Goal: Task Accomplishment & Management: Use online tool/utility

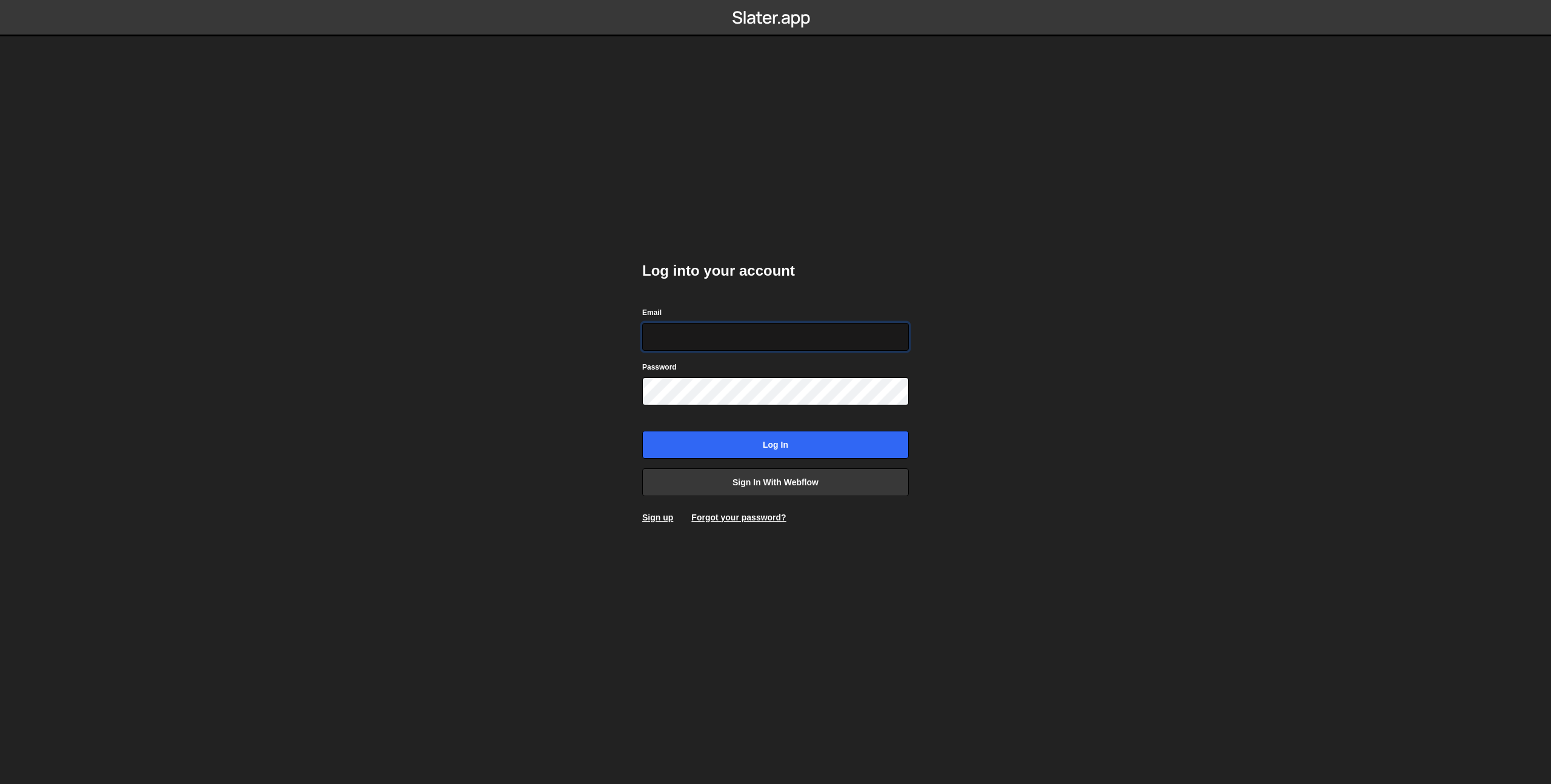
type input "prod-web@cadcom.fr"
click at [778, 440] on input "Log in" at bounding box center [775, 444] width 267 height 28
click at [780, 439] on input "Log in" at bounding box center [775, 444] width 267 height 28
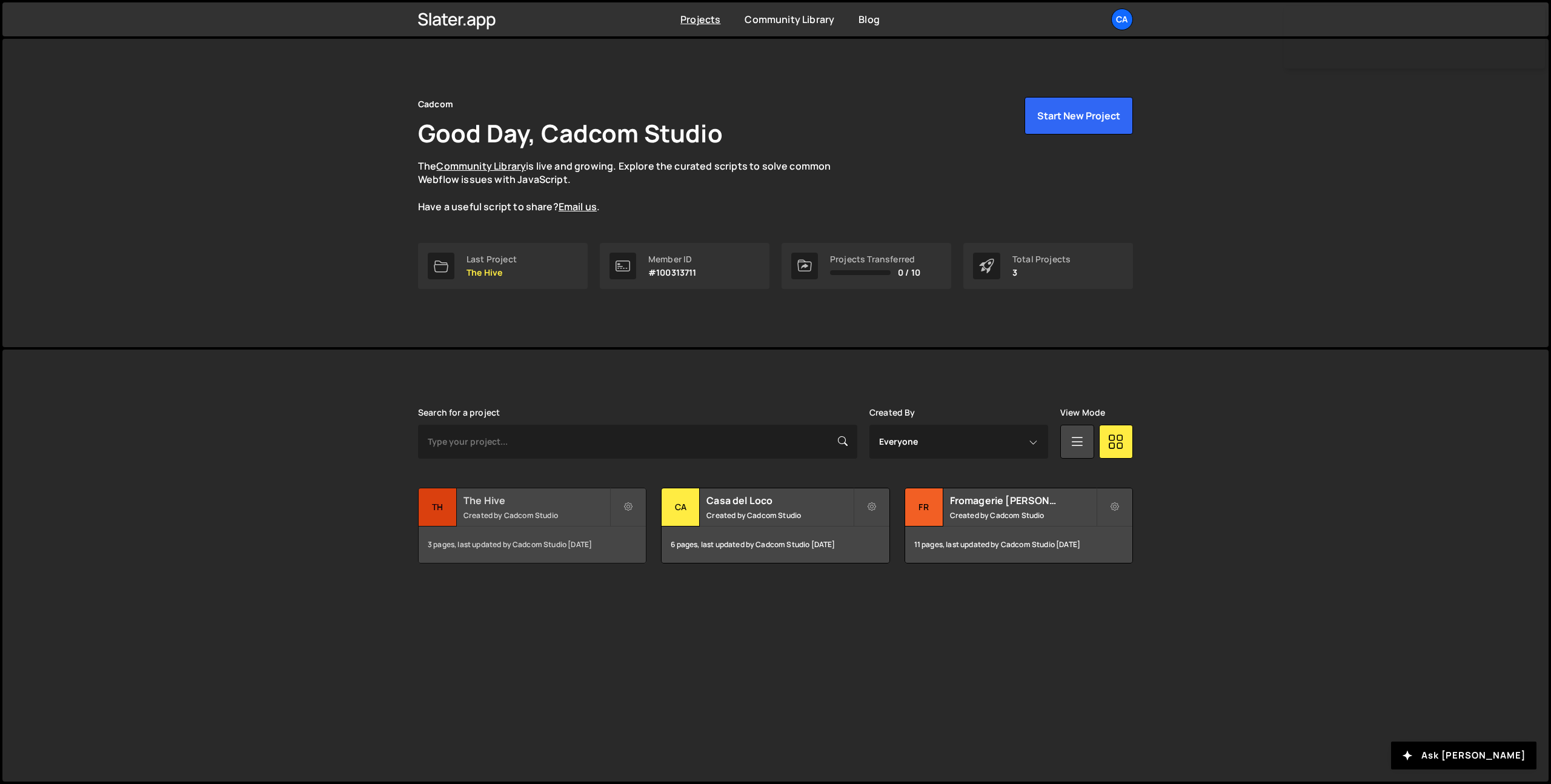
click at [499, 523] on div "The Hive Created by Cadcom Studio" at bounding box center [532, 507] width 227 height 37
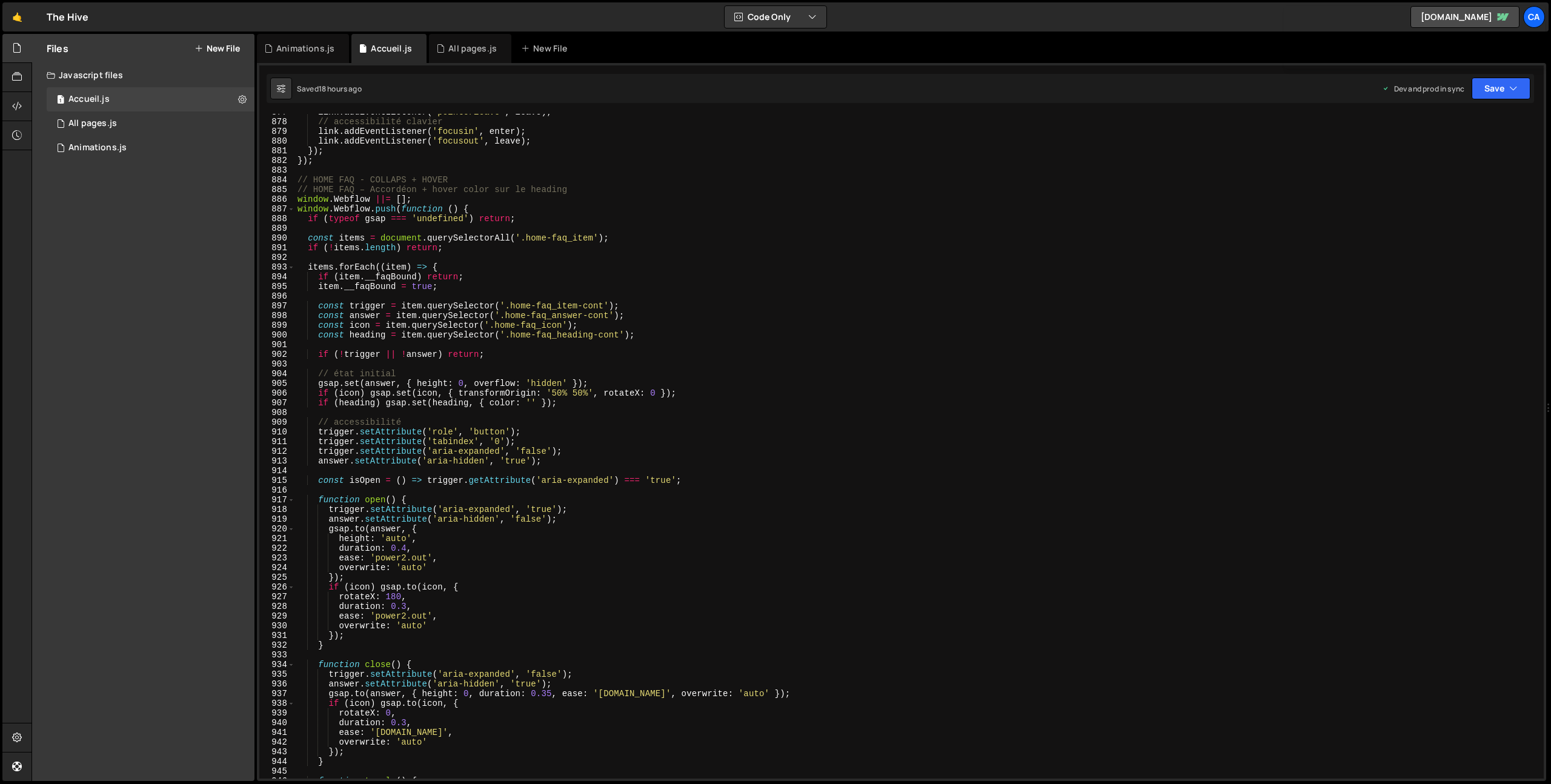
scroll to position [8495, 0]
click at [468, 48] on div "All pages.js" at bounding box center [472, 49] width 49 height 12
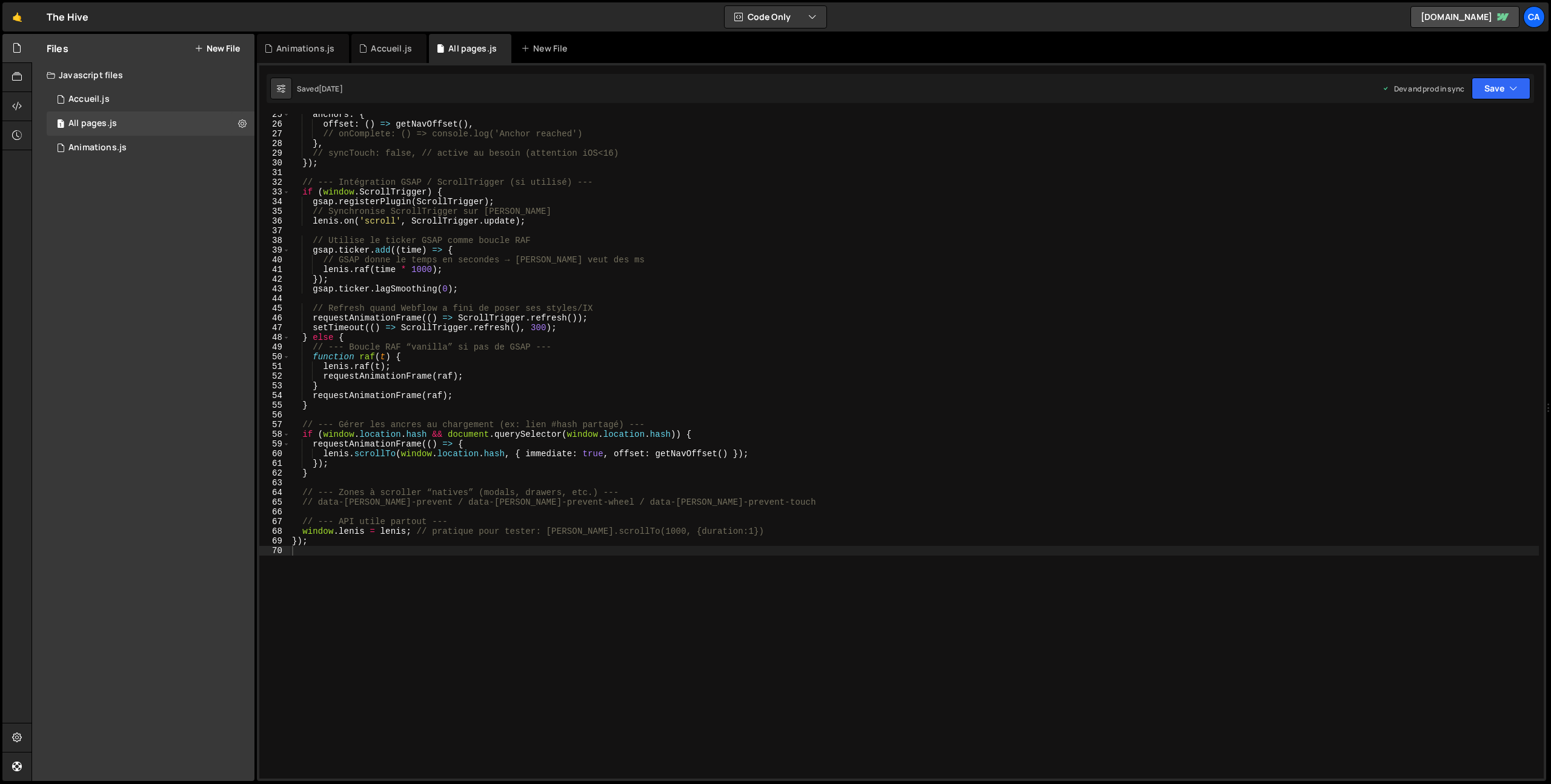
scroll to position [237, 0]
click at [342, 553] on div "anchors : { offset : ( ) => getNavOffset ( ) , // onComplete: () => console.log…" at bounding box center [915, 451] width 1250 height 684
type textarea "// NAVBAR - SCROLL"
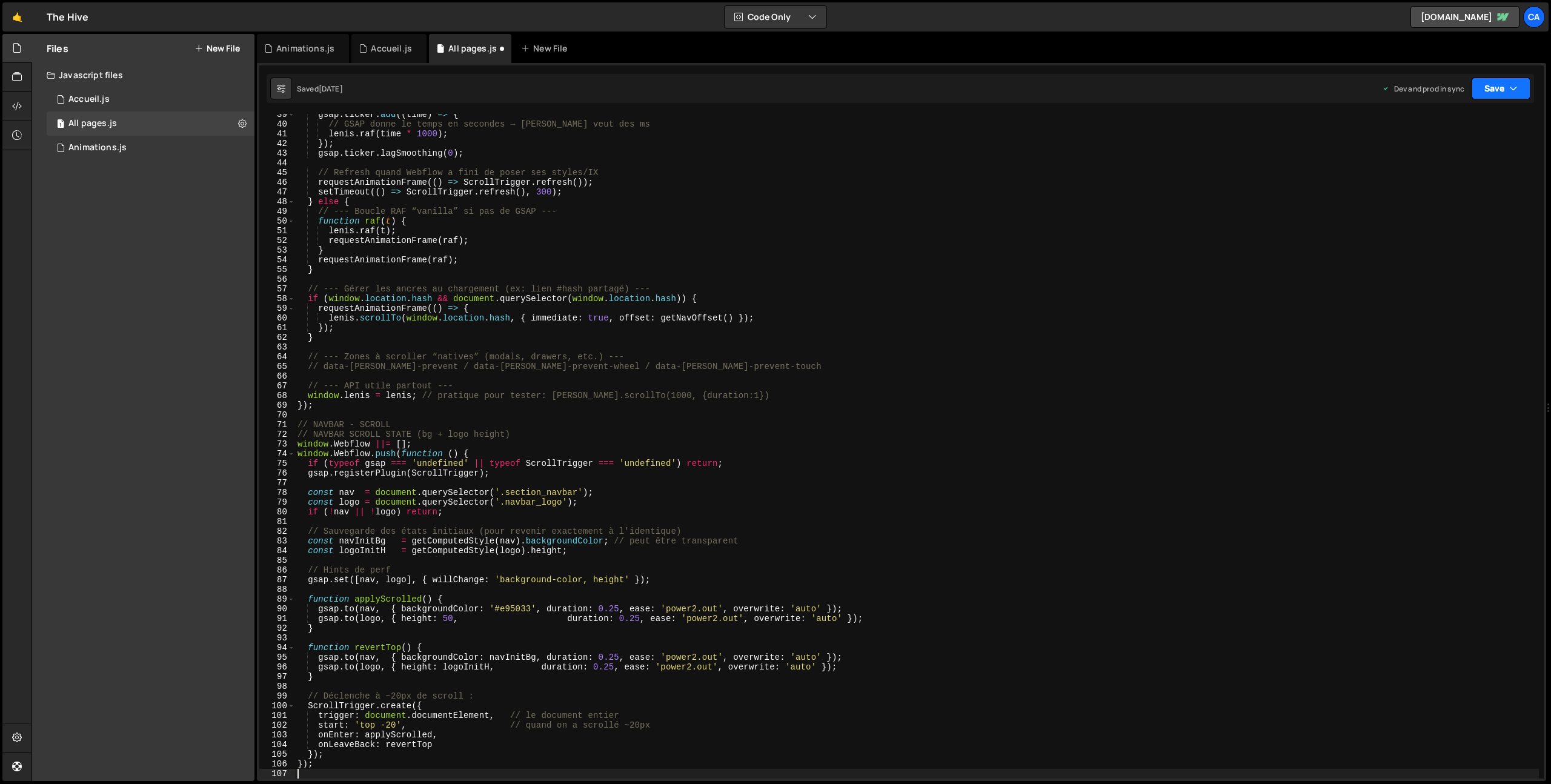
click at [1506, 90] on button "Save" at bounding box center [1501, 88] width 59 height 22
click at [1451, 152] on div "Save to Production S" at bounding box center [1461, 158] width 126 height 12
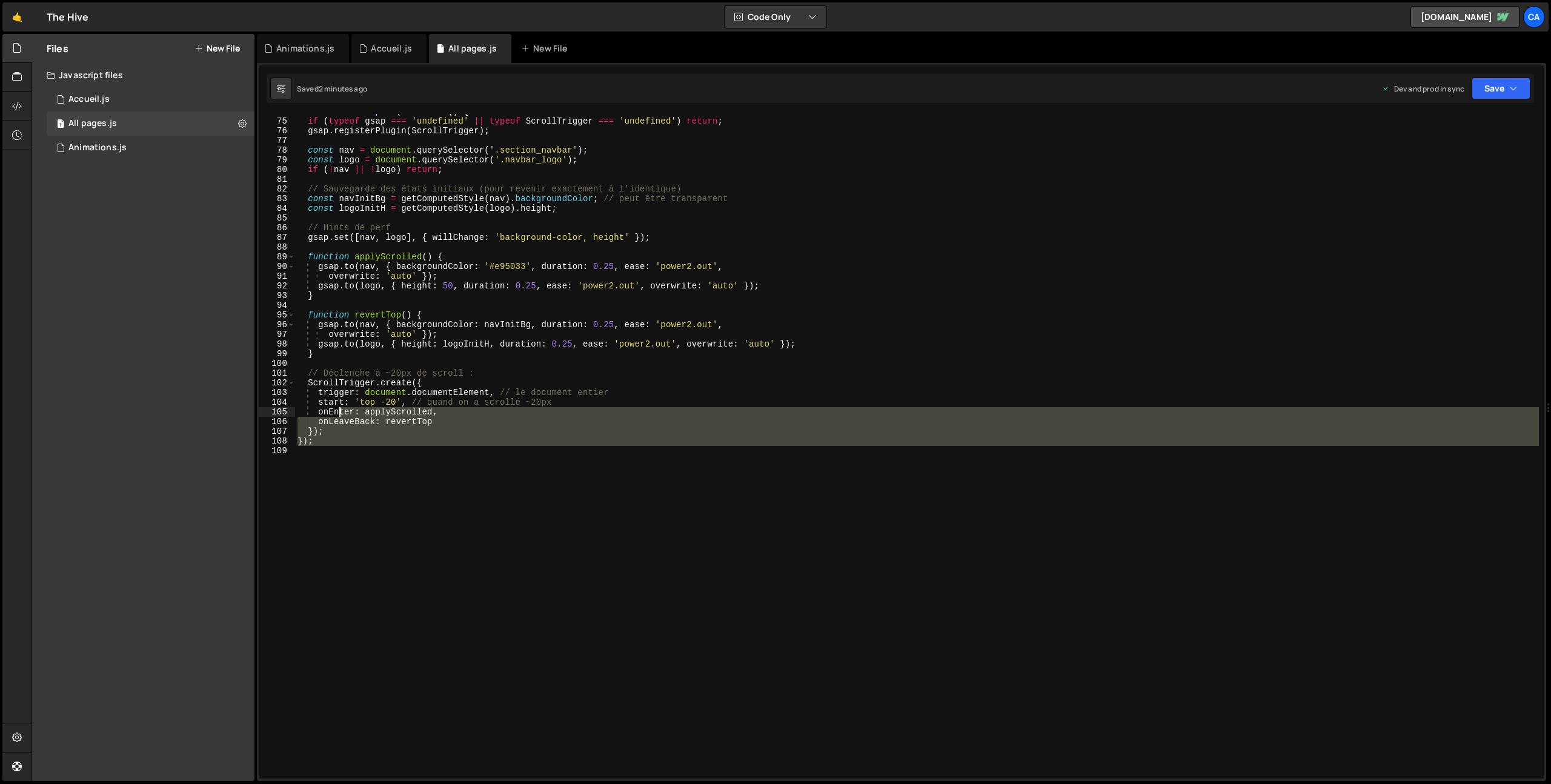
scroll to position [441, 0]
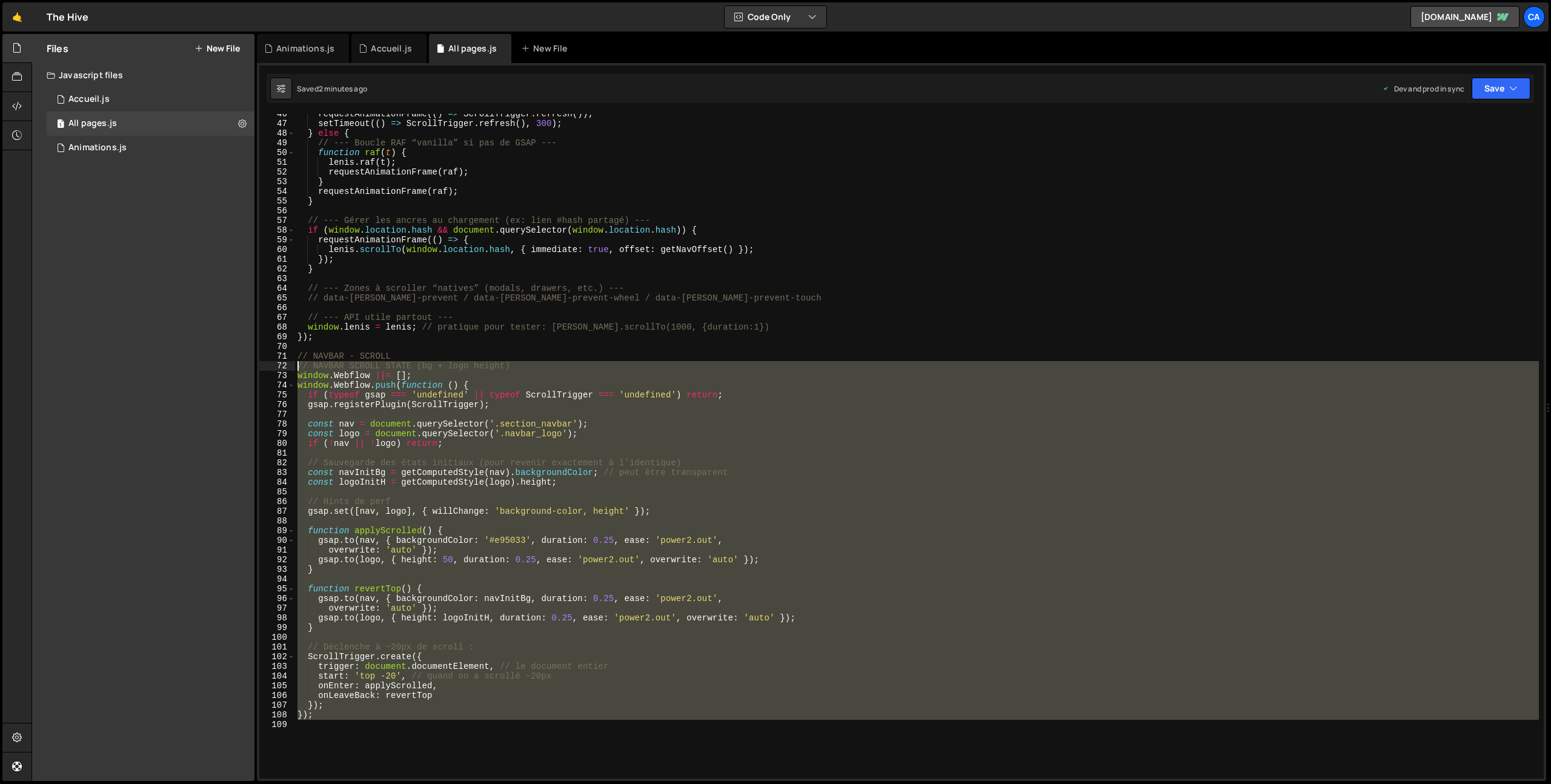
drag, startPoint x: 354, startPoint y: 482, endPoint x: 283, endPoint y: 366, distance: 136.0
click at [283, 366] on div "46 47 48 49 50 51 52 53 54 55 56 57 58 59 60 61 62 63 64 65 66 67 68 69 70 71 7…" at bounding box center [901, 445] width 1285 height 664
type textarea "// NAVBAR SCROLL STATE (bg + logo height) window.Webflow ||= [];"
paste textarea
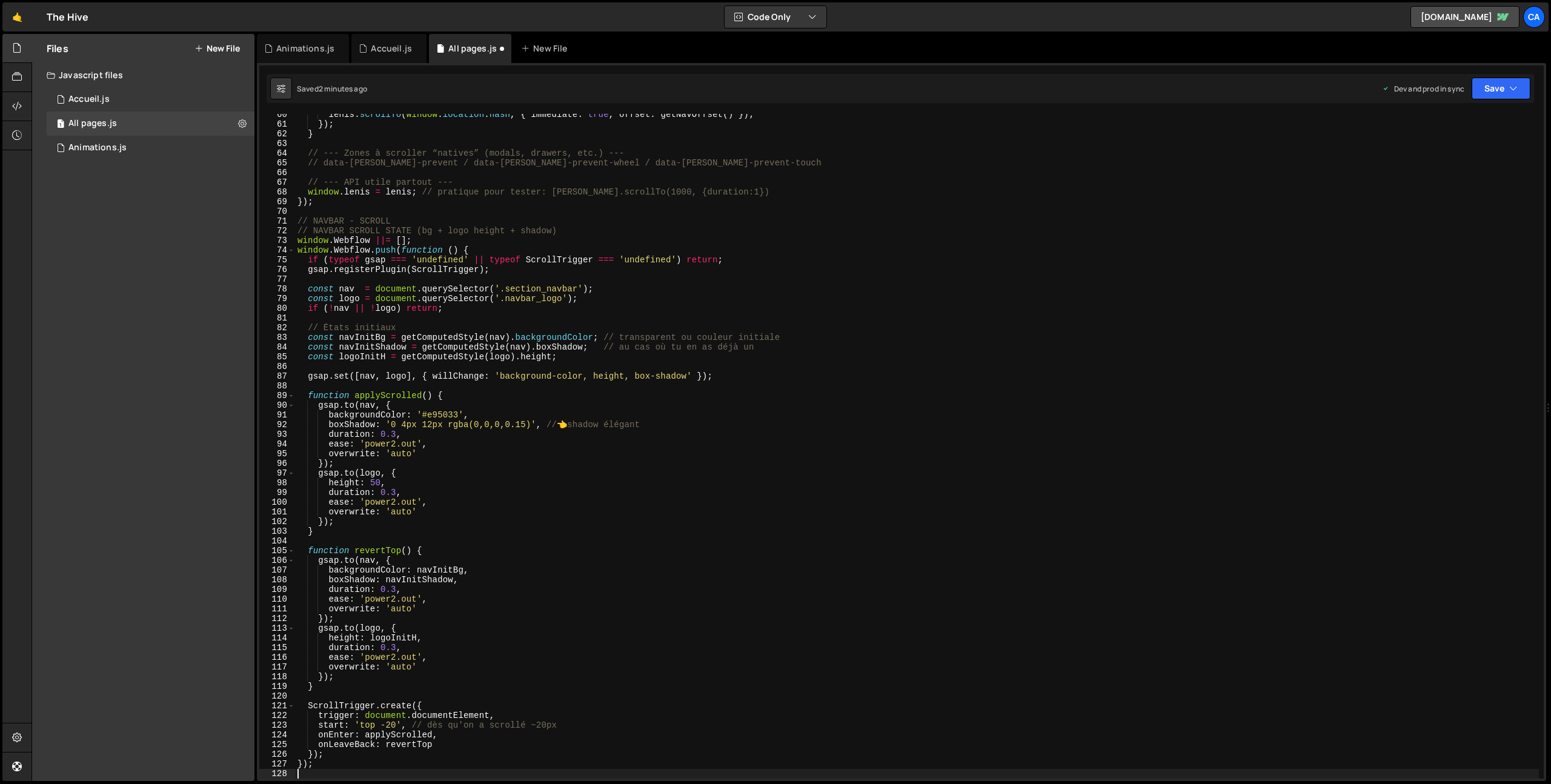
scroll to position [576, 0]
click at [1500, 84] on button "Save" at bounding box center [1501, 88] width 59 height 22
click at [1444, 158] on div "Save to Production S" at bounding box center [1461, 158] width 126 height 12
